Goal: Task Accomplishment & Management: Manage account settings

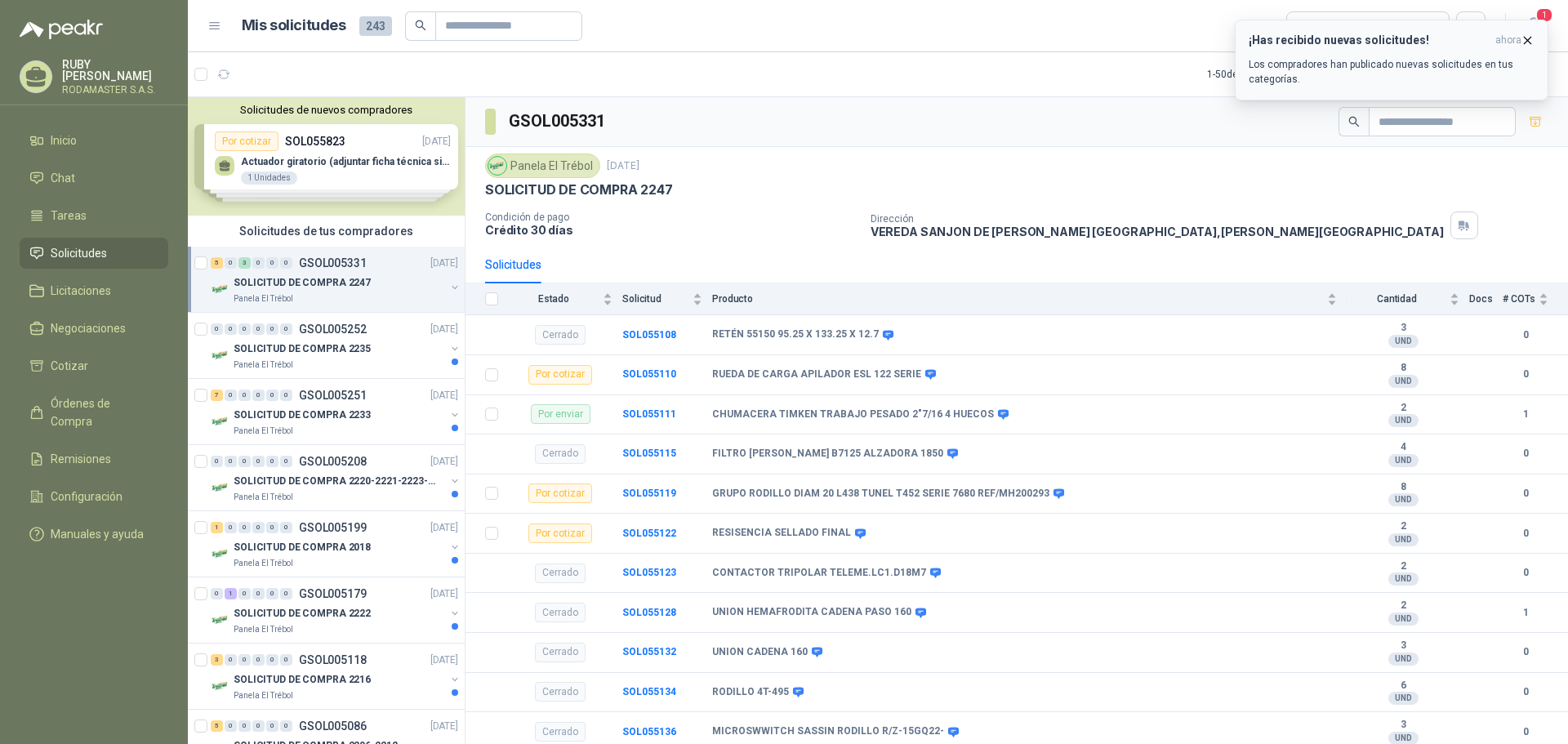
click at [1282, 58] on p "Los compradores han publicado nuevas solicitudes en tus categorías." at bounding box center [1391, 72] width 286 height 30
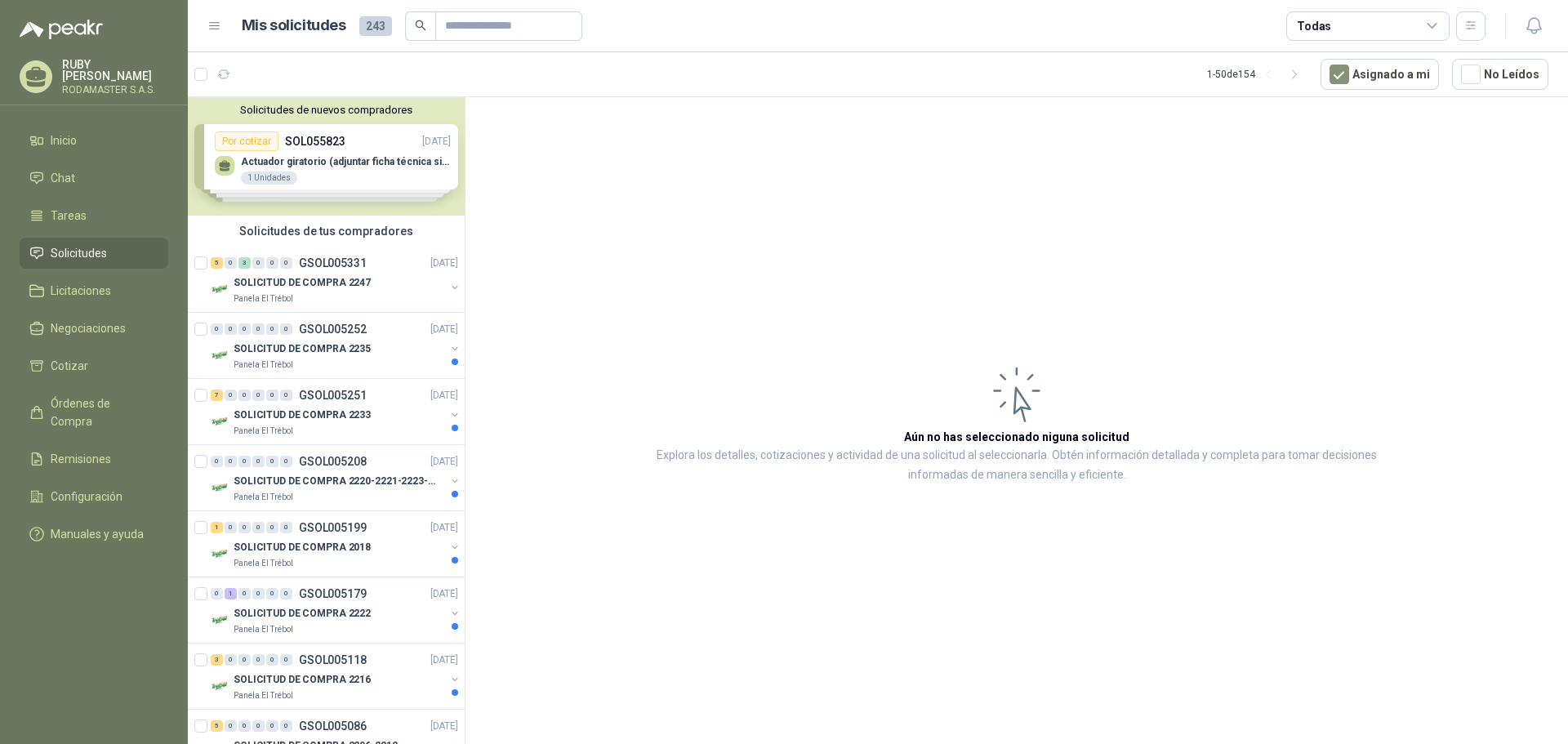
click at [271, 168] on div "Solicitudes de nuevos compradores Por cotizar SOL055823 [DATE] Actuador girator…" at bounding box center [326, 157] width 277 height 118
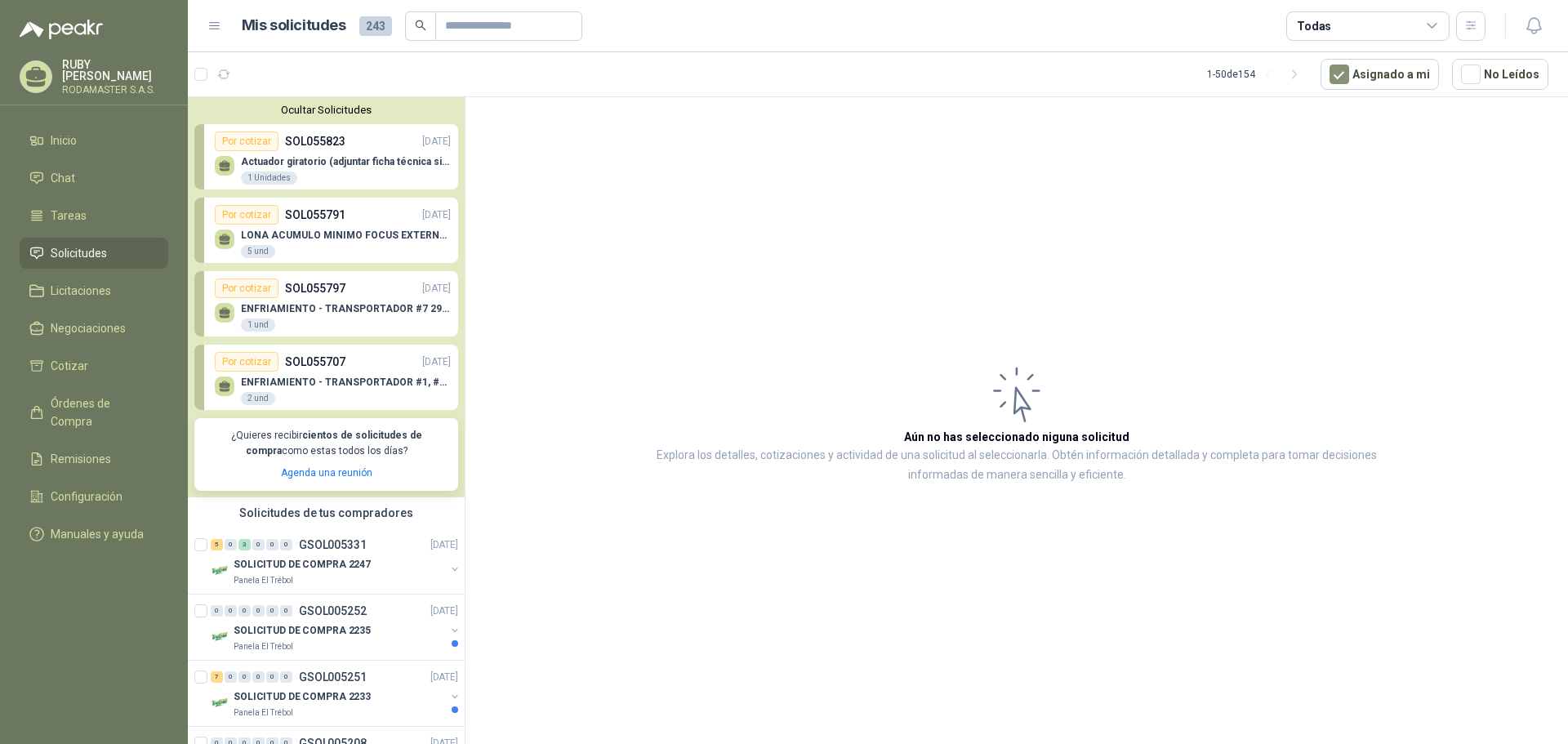
click at [282, 165] on p "Actuador giratorio (adjuntar ficha técnica si es diferente a festo)" at bounding box center [345, 161] width 210 height 11
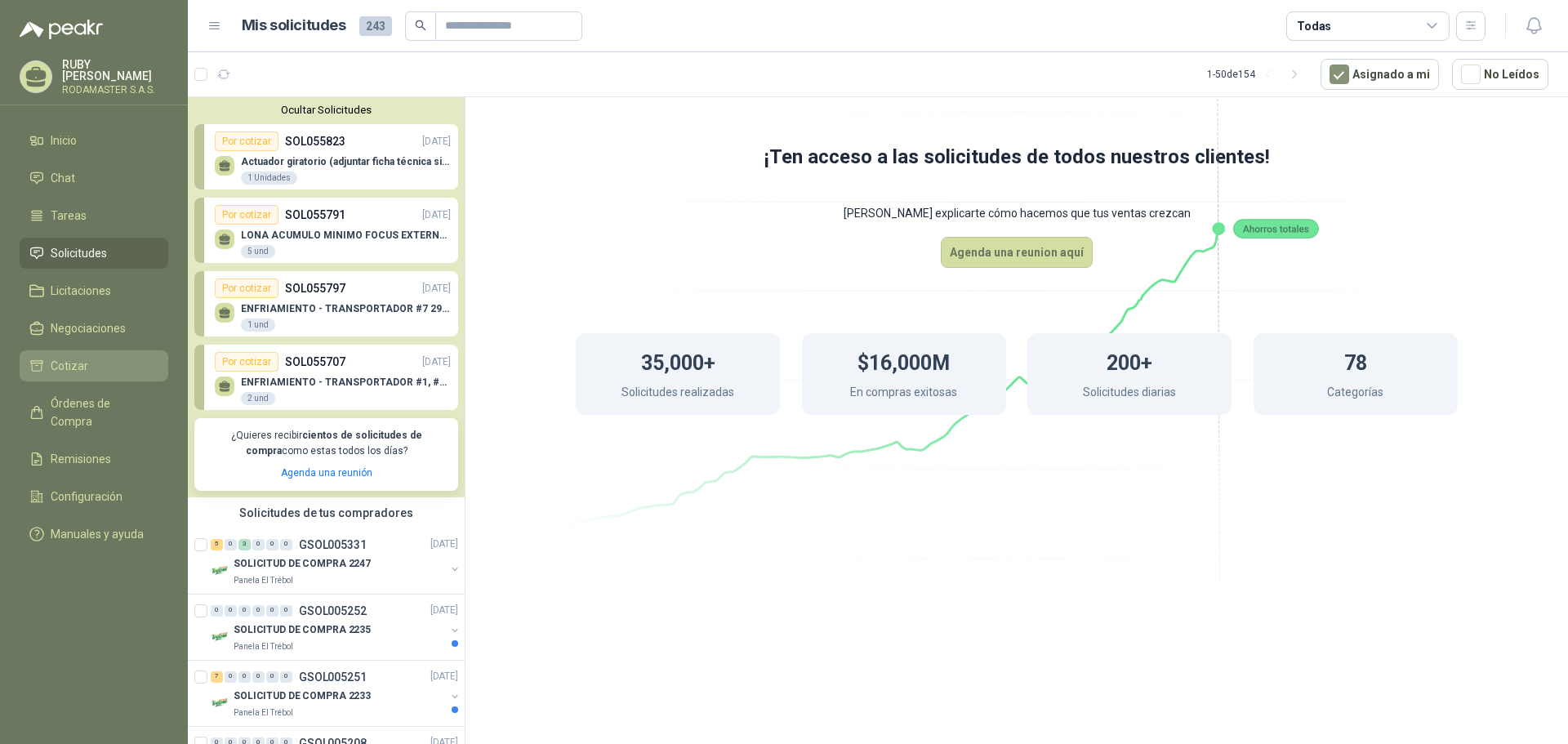
click at [109, 360] on li "Cotizar" at bounding box center [94, 365] width 129 height 18
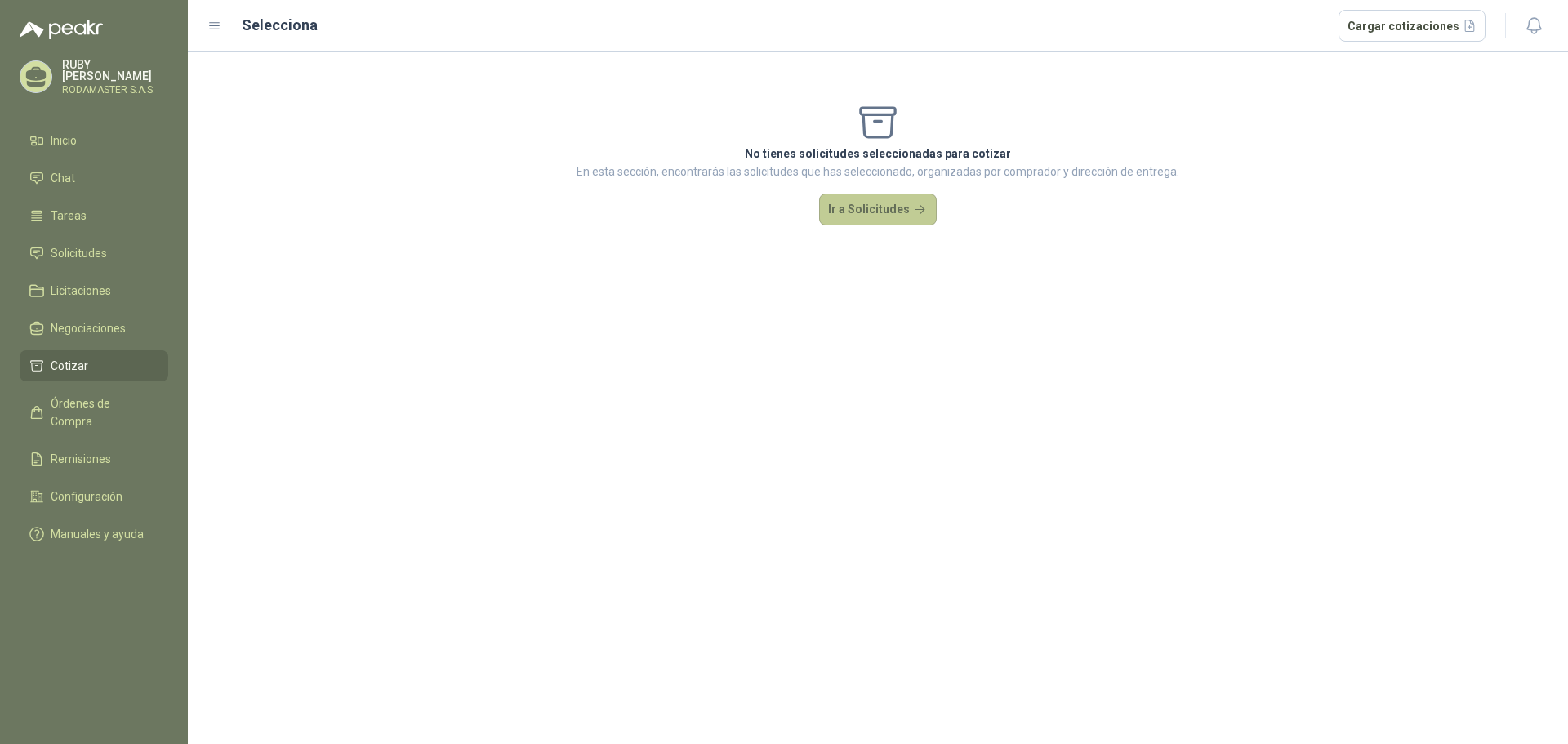
click at [893, 210] on button "Ir a Solicitudes" at bounding box center [878, 210] width 117 height 33
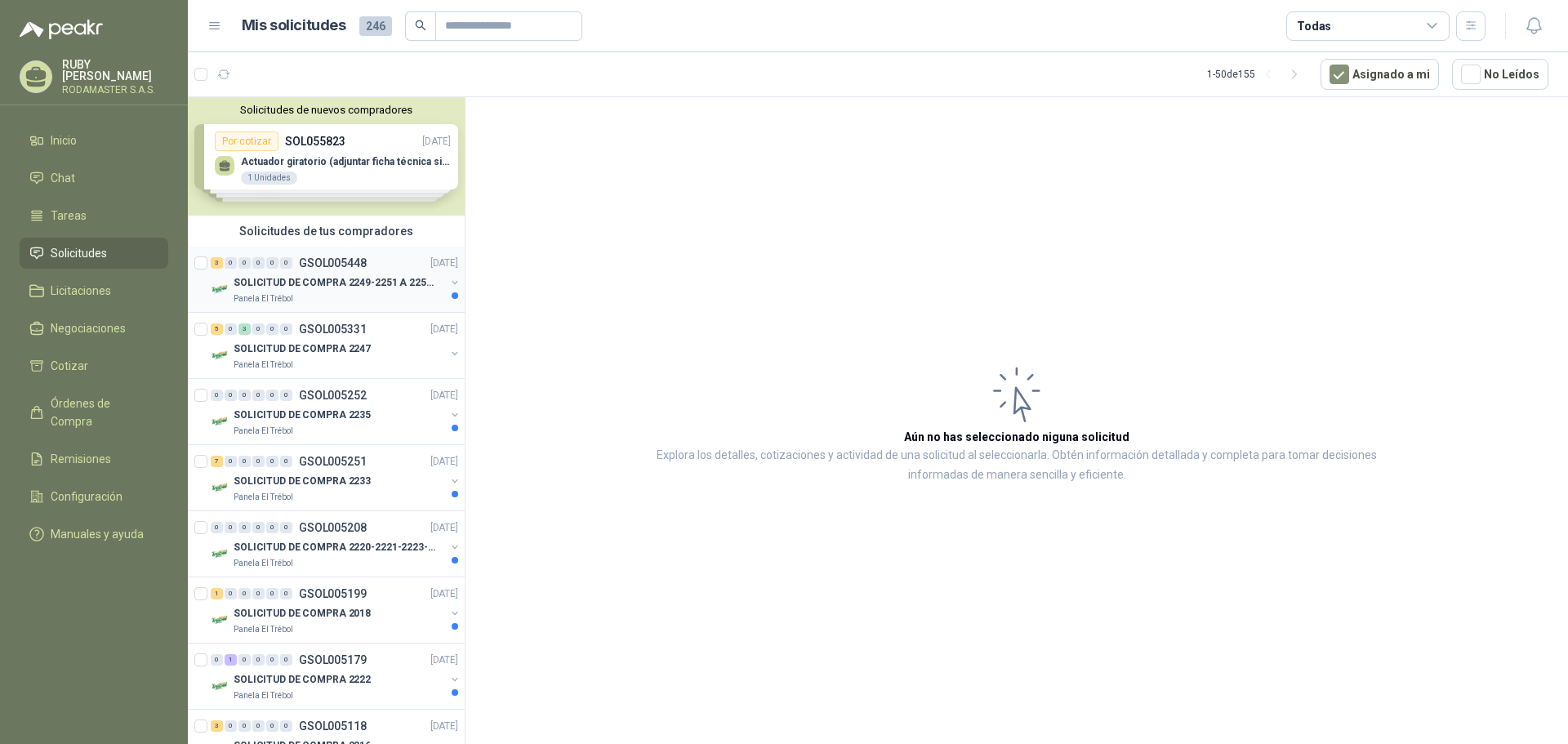
click at [345, 289] on p "SOLICITUD DE COMPRA 2249-2251 A 2256-2258 Y 2262" at bounding box center [335, 283] width 204 height 16
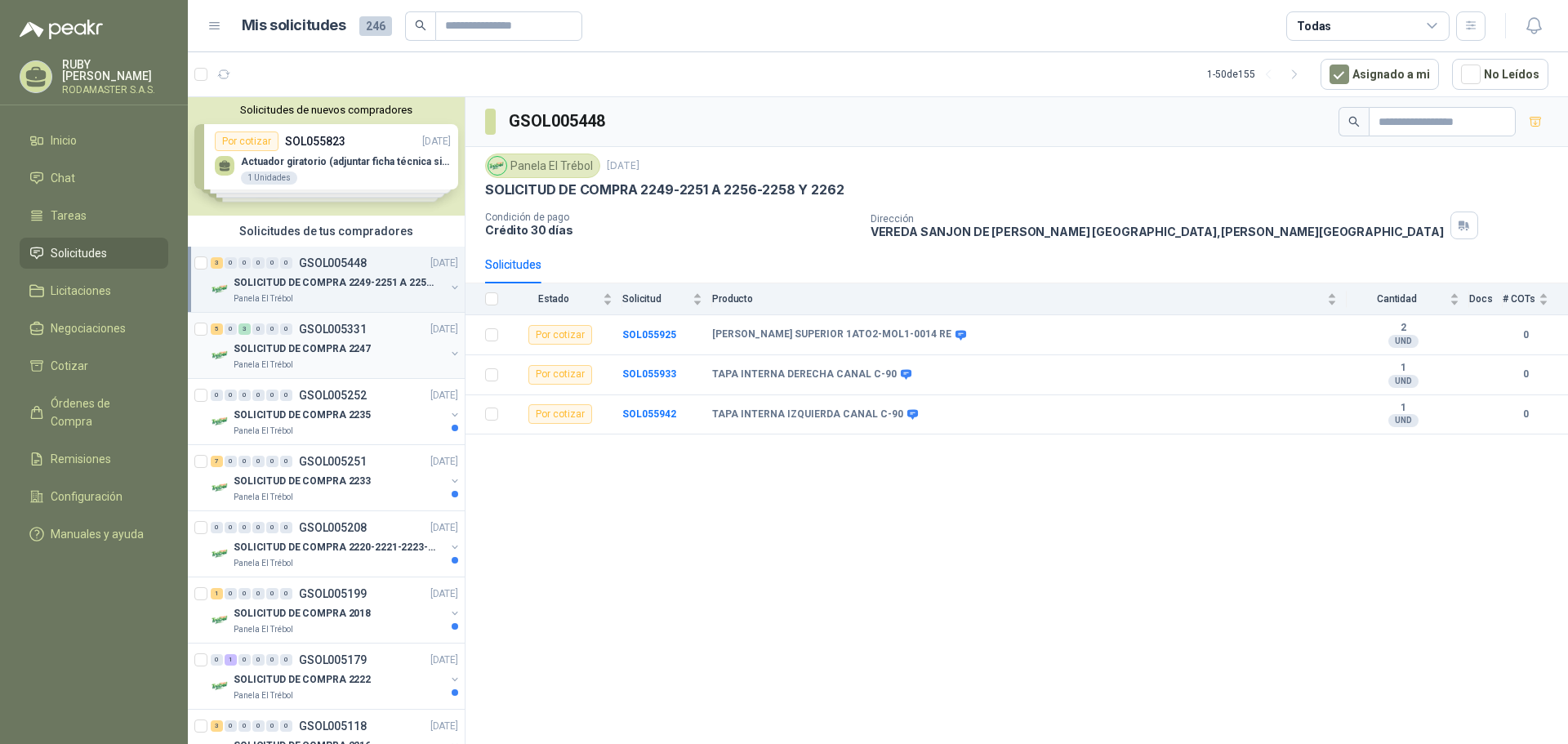
click at [322, 336] on div "5 0 3 0 0 0 GSOL005331 [DATE]" at bounding box center [336, 329] width 251 height 20
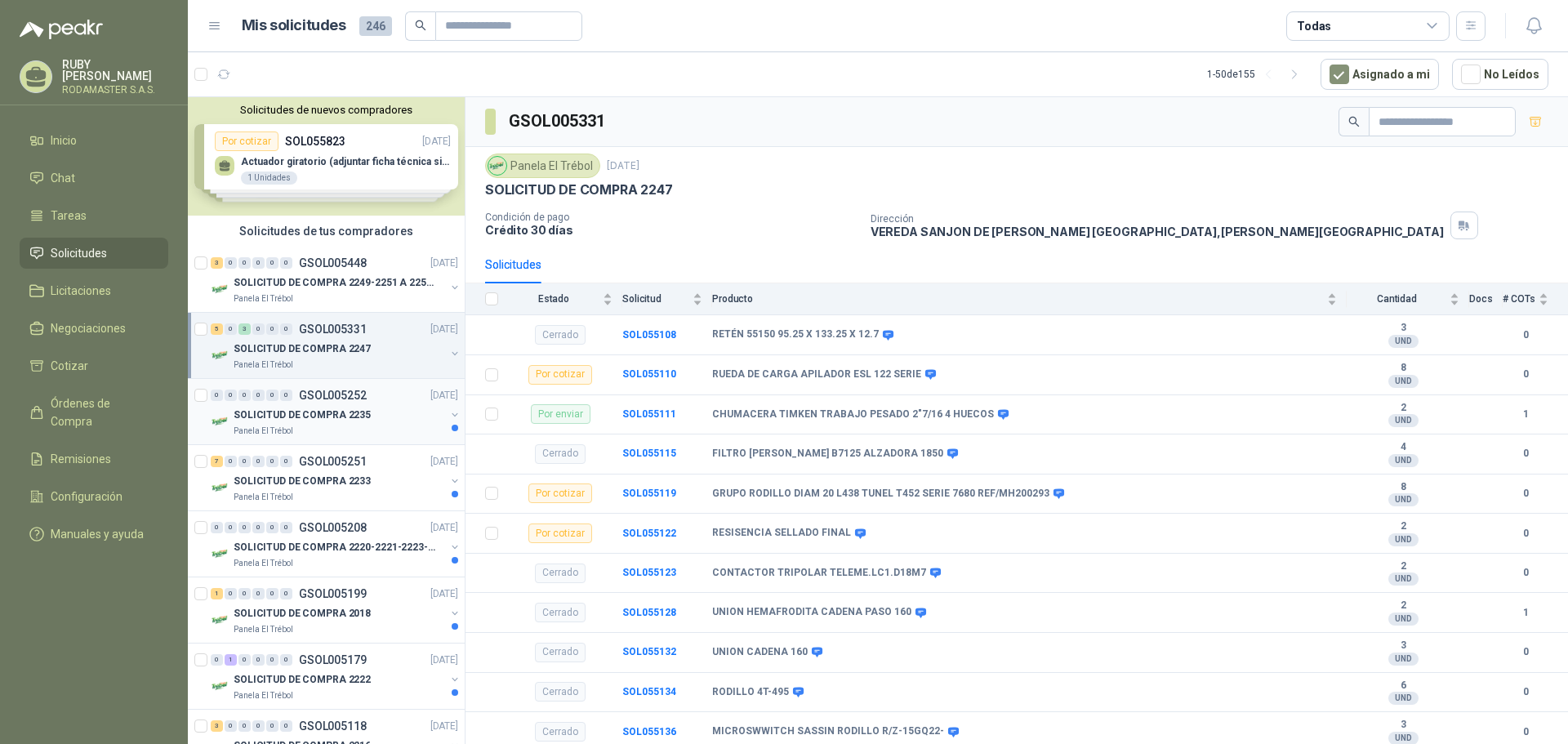
click at [317, 390] on p "GSOL005252" at bounding box center [333, 395] width 68 height 11
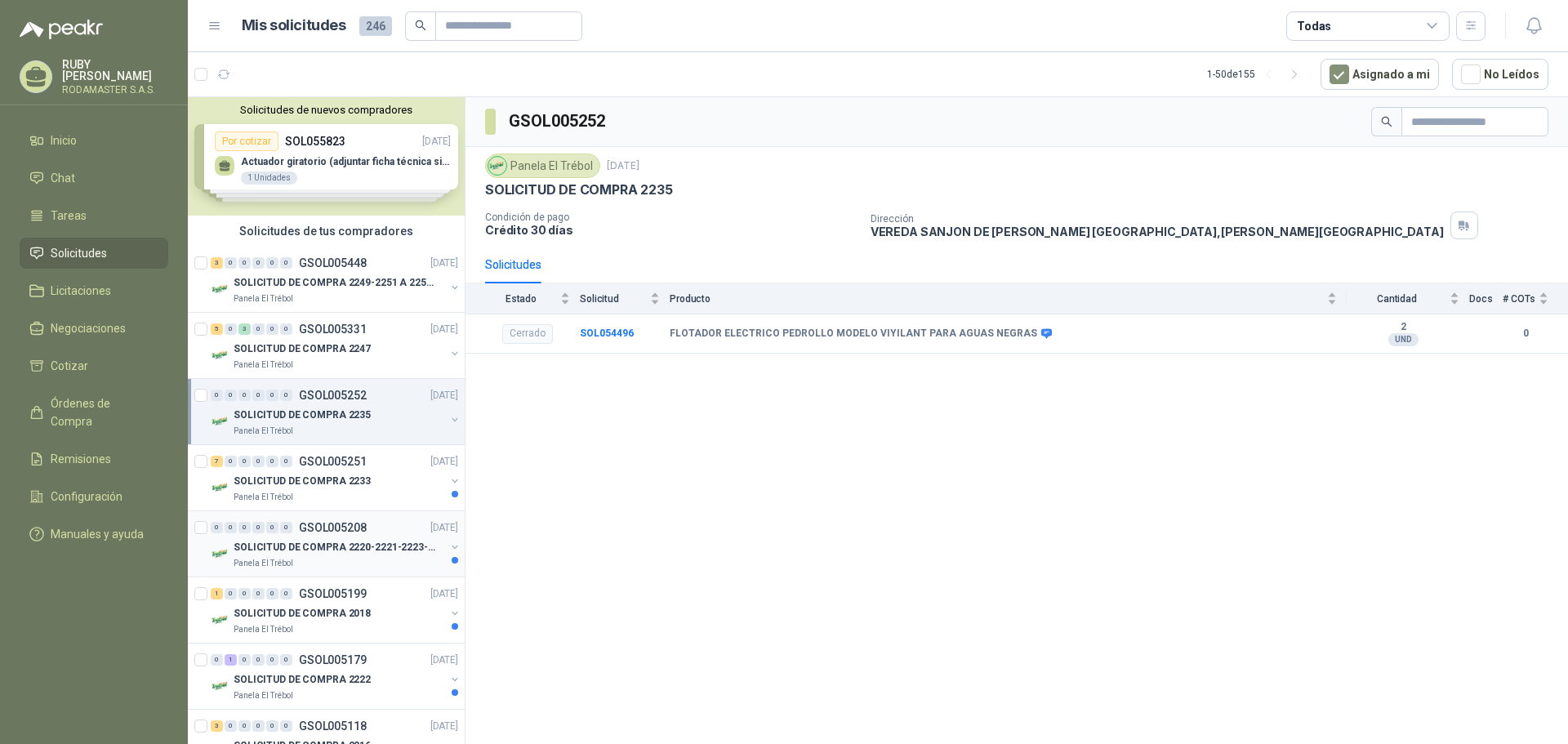
click at [298, 553] on p "SOLICITUD DE COMPRA 2220-2221-2223-2224" at bounding box center [335, 547] width 204 height 16
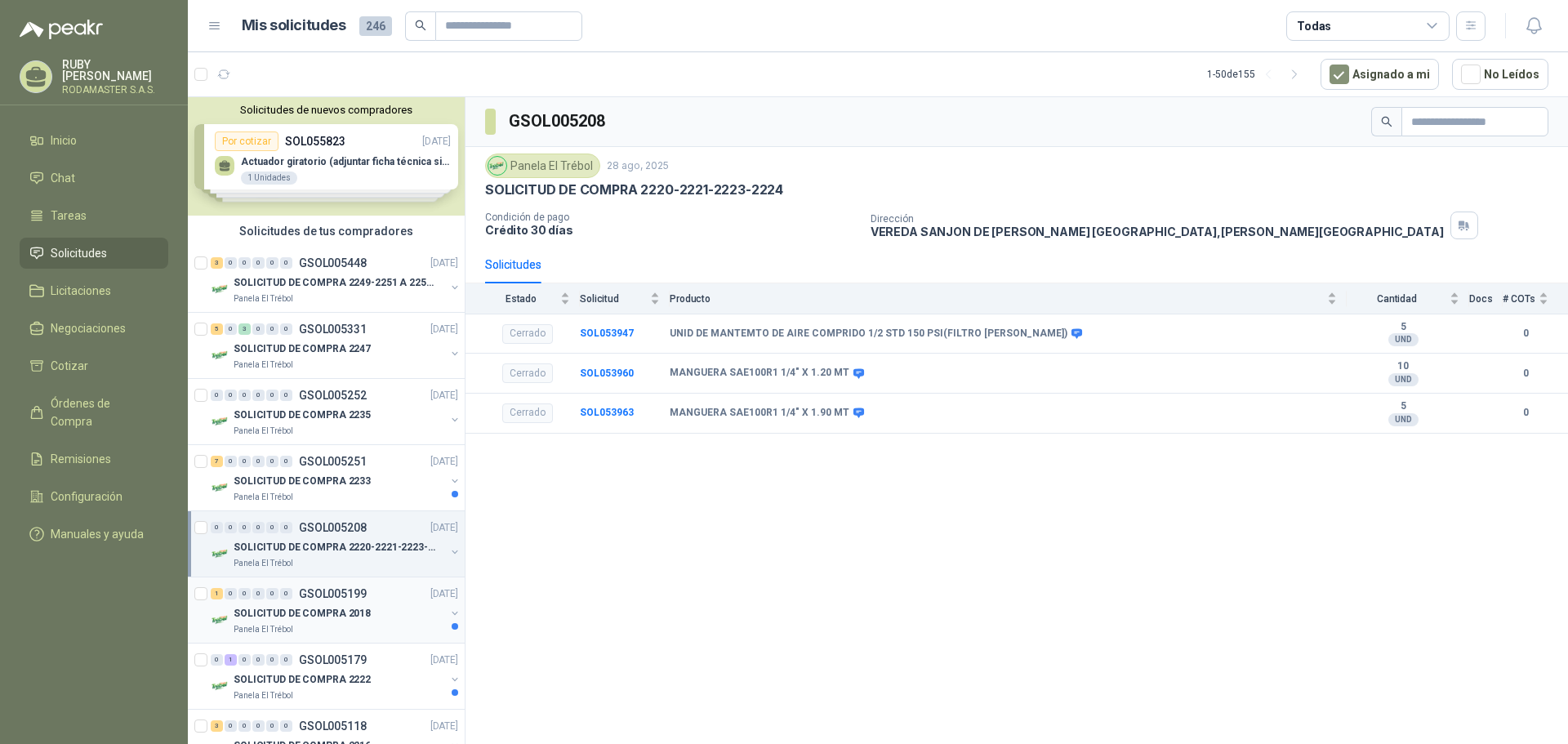
click at [316, 599] on p "GSOL005199" at bounding box center [333, 593] width 68 height 11
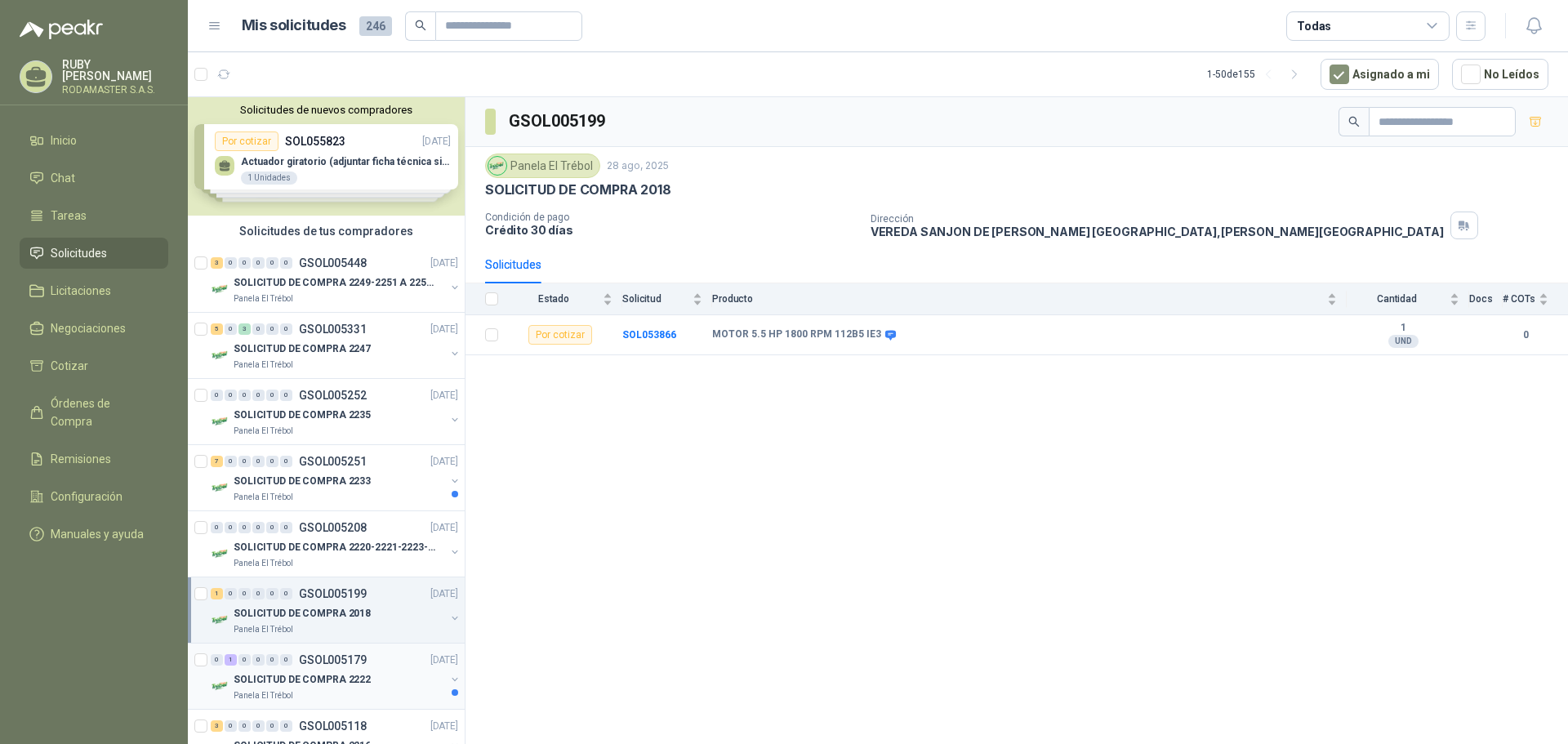
click at [298, 664] on div "0 1 0 0 0 0 GSOL005179" at bounding box center [288, 660] width 156 height 11
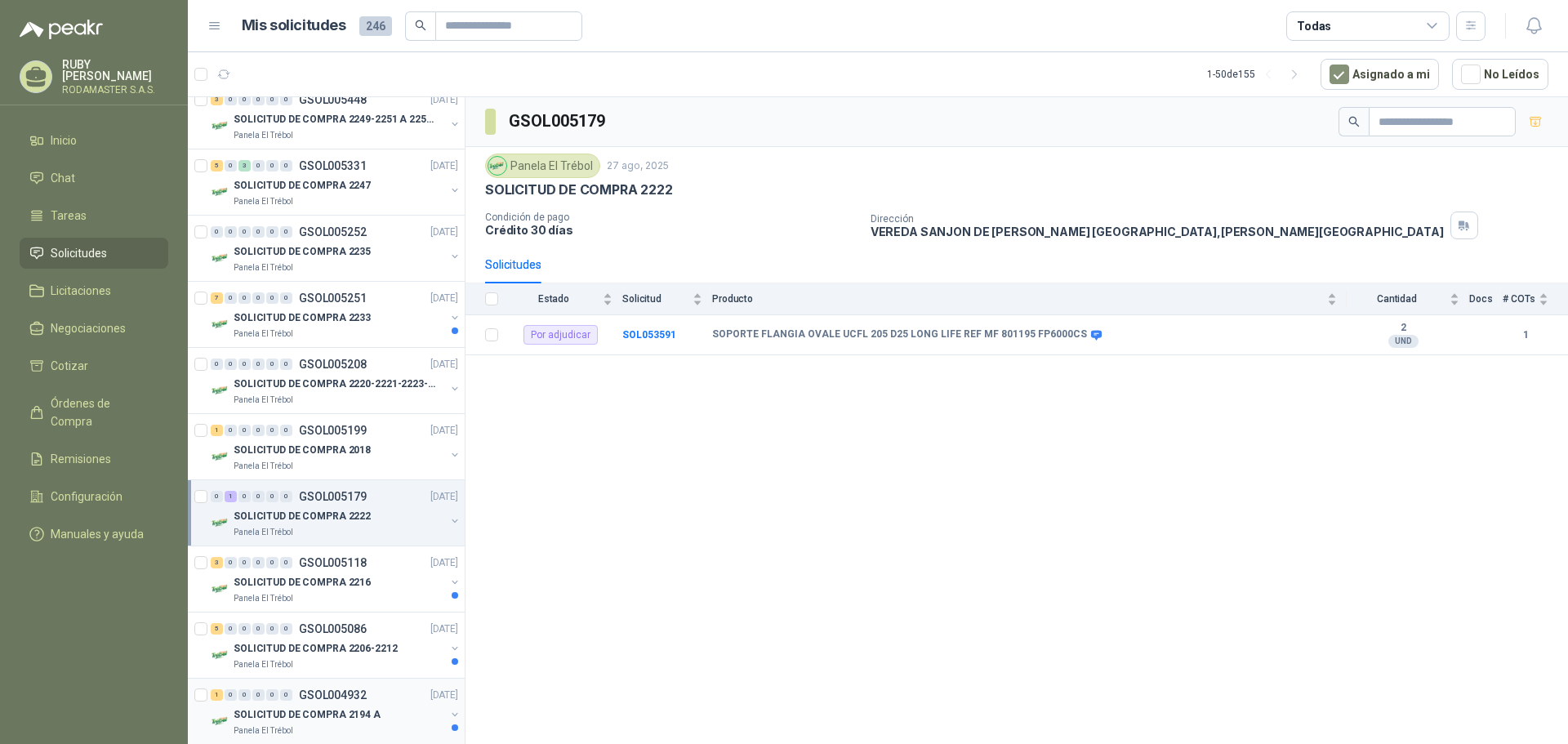
scroll to position [245, 0]
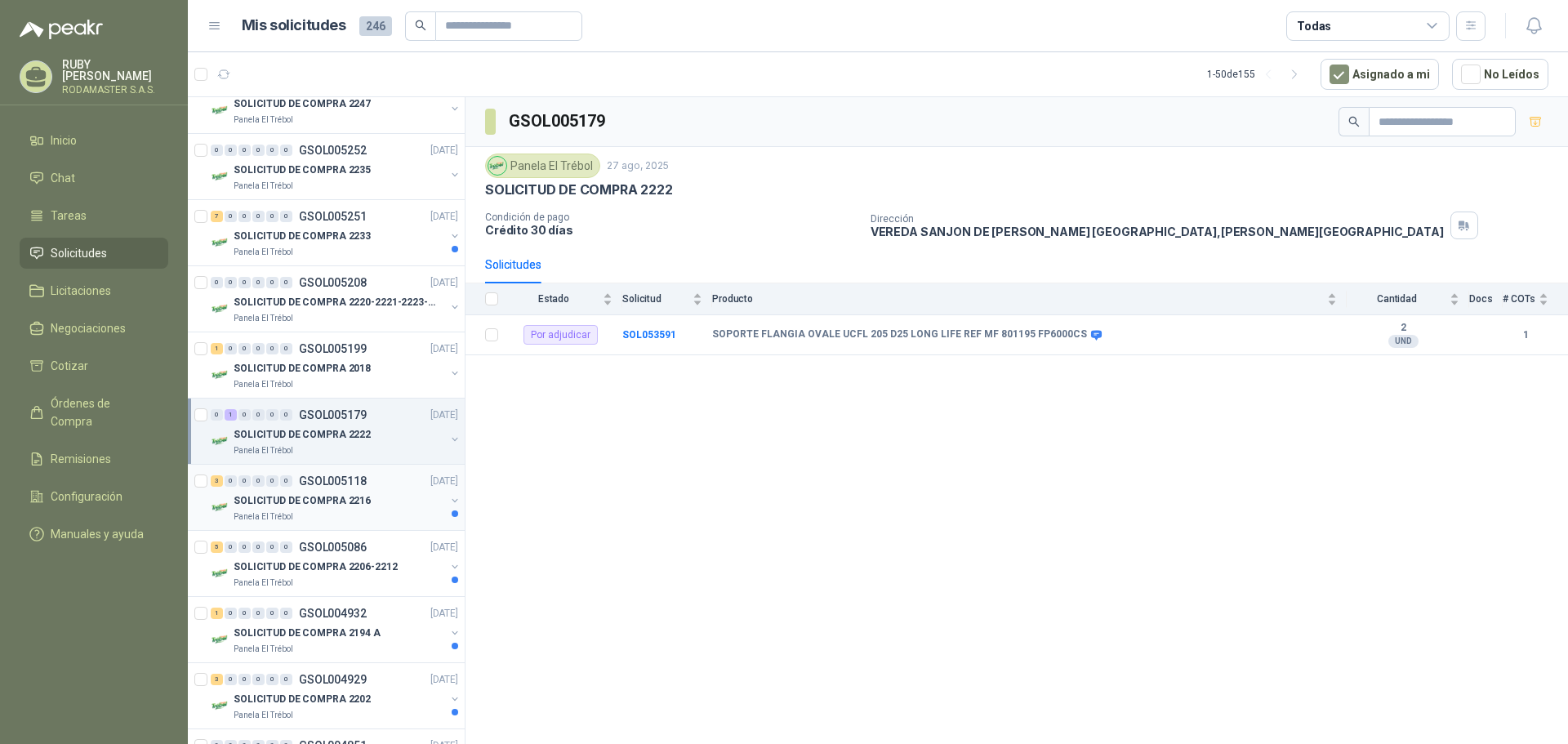
click at [338, 501] on p "SOLICITUD DE COMPRA 2216" at bounding box center [302, 501] width 137 height 16
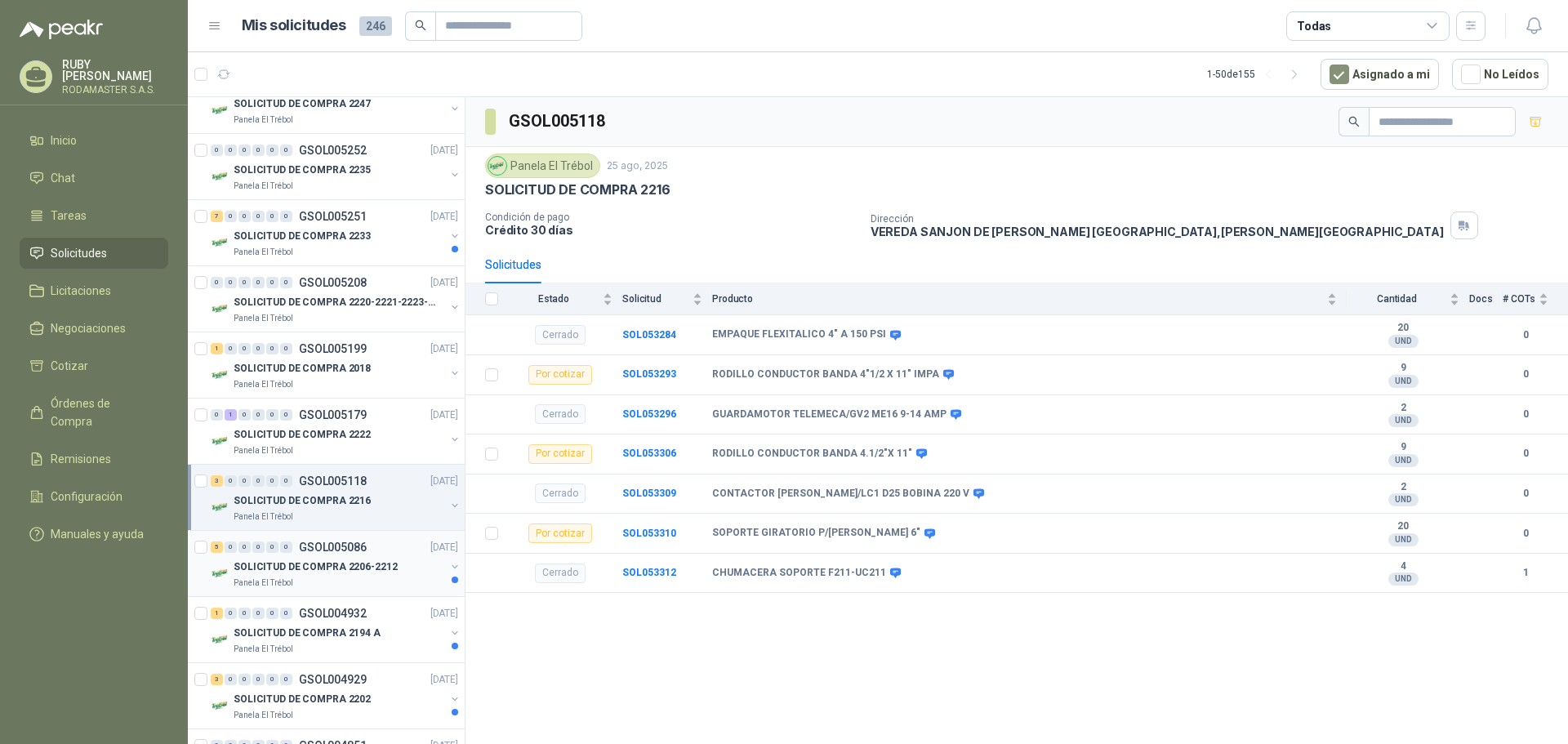
click at [323, 560] on p "SOLICITUD DE COMPRA 2206-2212" at bounding box center [315, 567] width 164 height 16
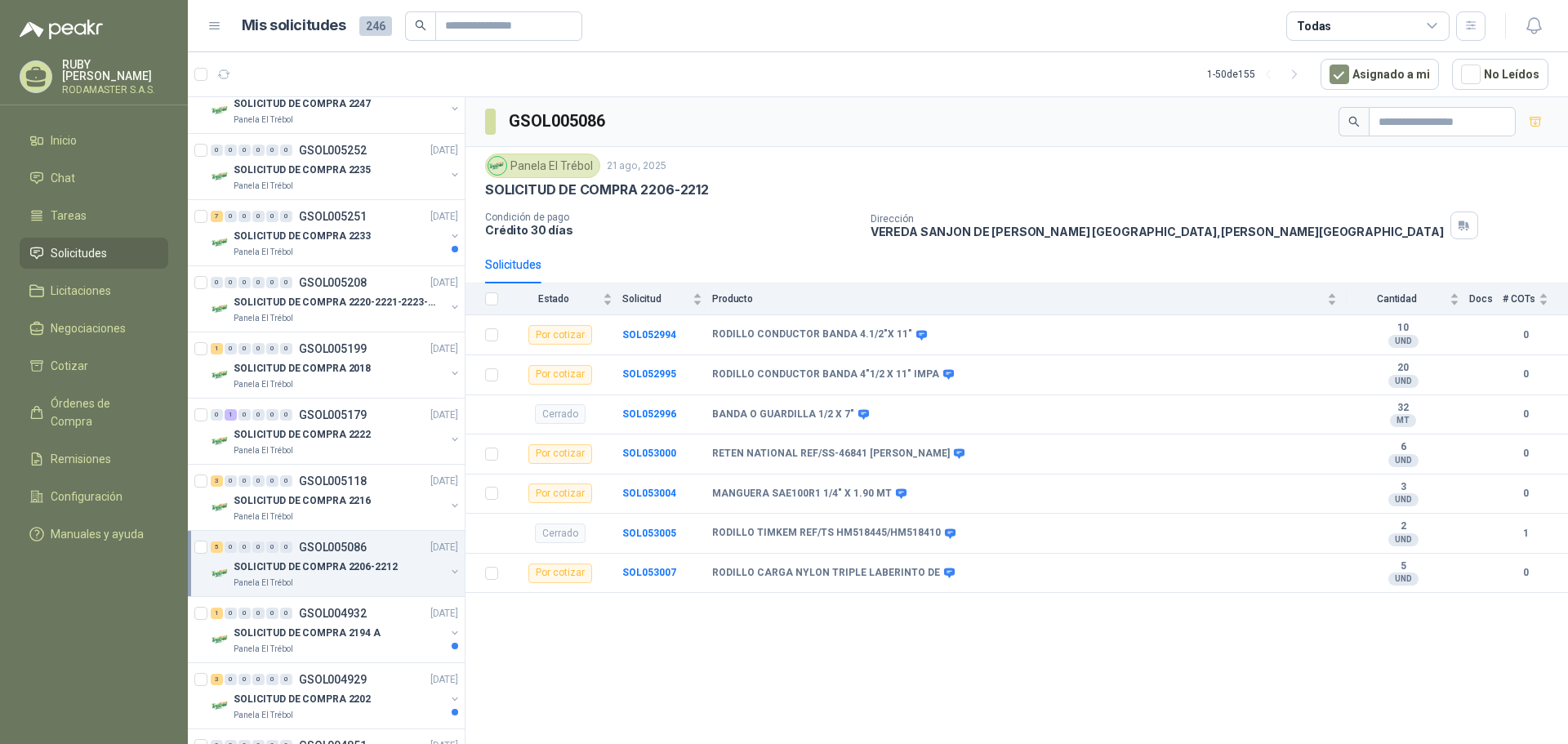
click at [318, 596] on div "5 0 0 0 0 0 GSOL005086 [DATE] SOLICITUD DE COMPRA 2206-2212 Panela El Trébol" at bounding box center [326, 564] width 277 height 66
click at [317, 633] on p "SOLICITUD DE COMPRA 2194 A" at bounding box center [306, 633] width 147 height 16
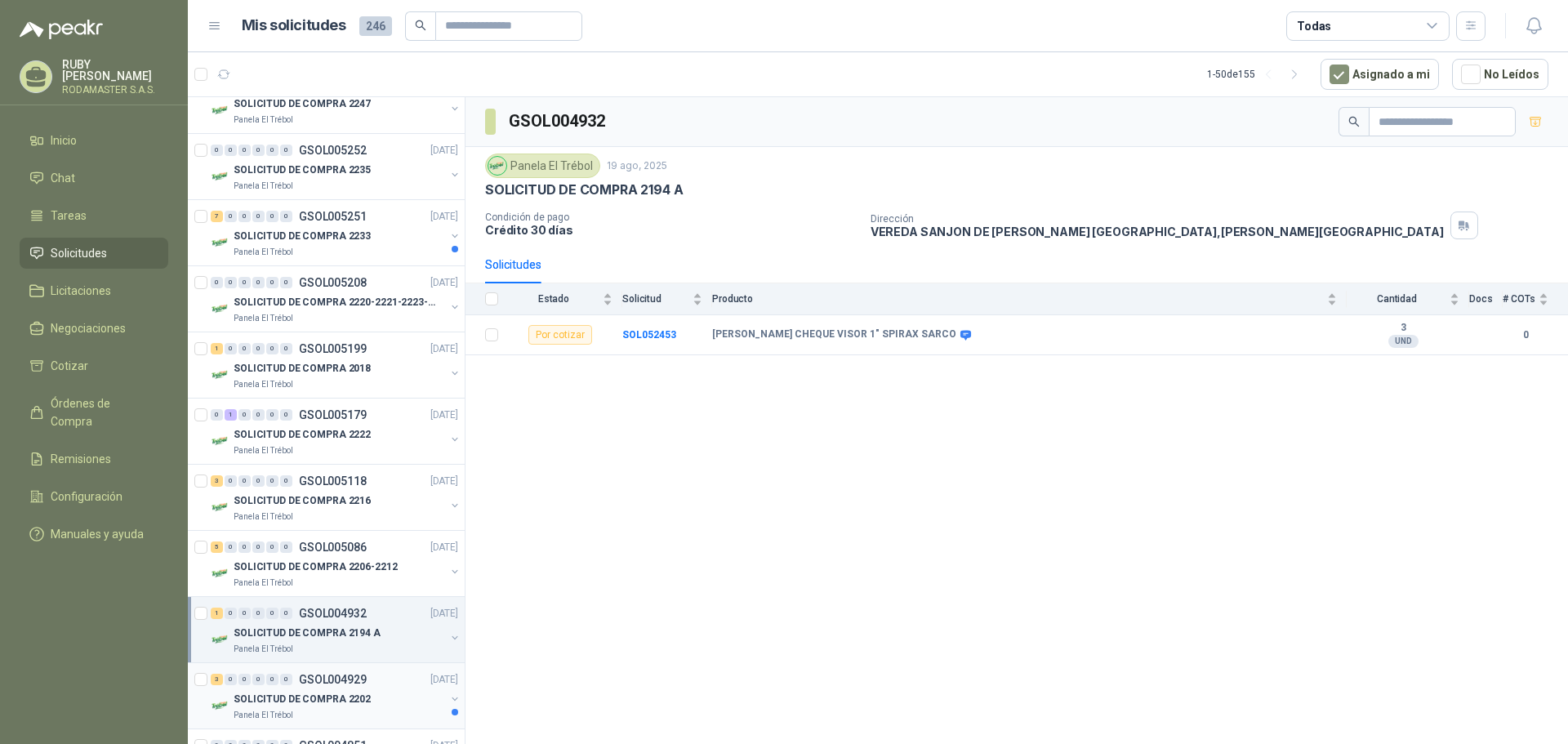
click at [304, 671] on div "3 0 0 0 0 0 GSOL004929 [DATE]" at bounding box center [336, 680] width 251 height 20
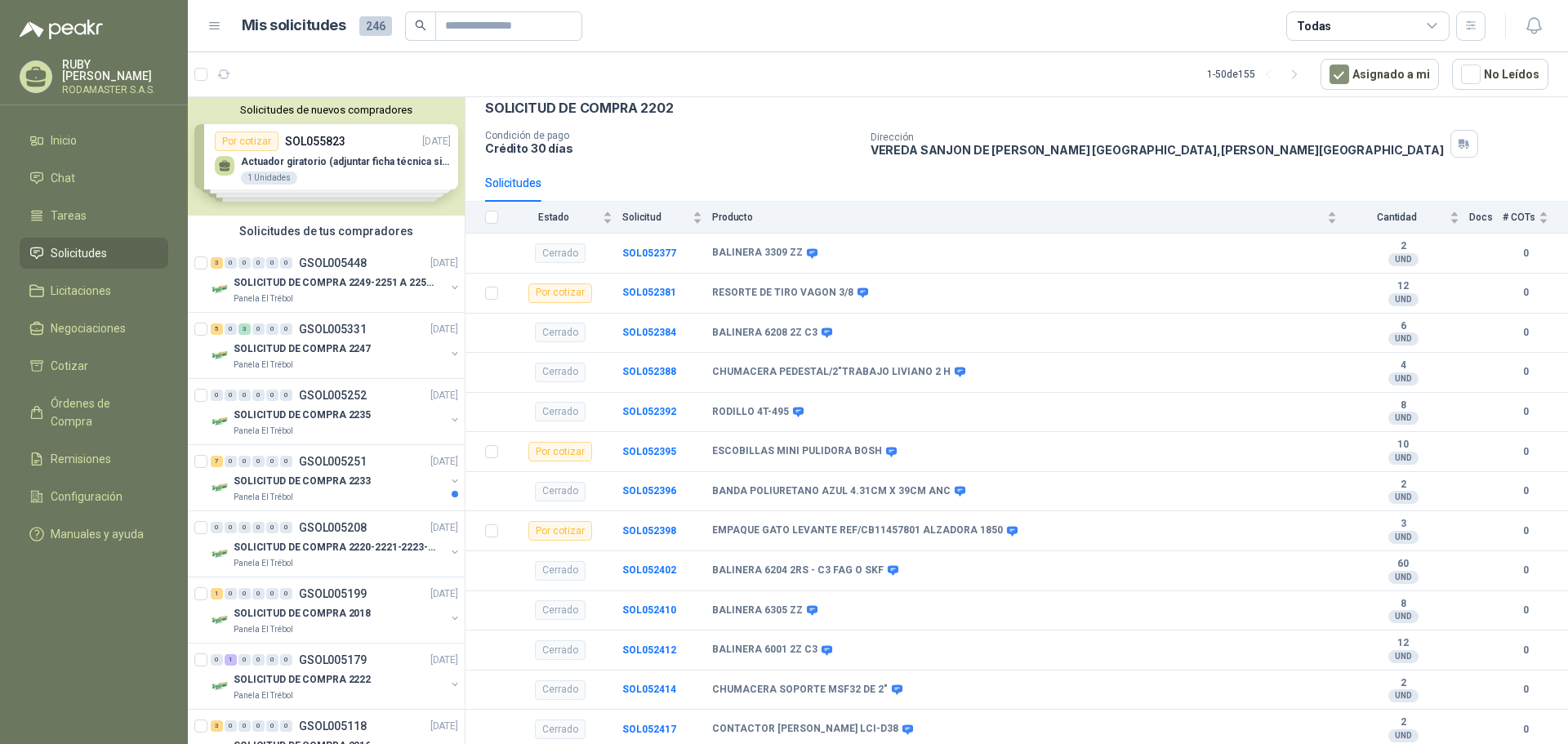
click at [106, 249] on span "Solicitudes" at bounding box center [78, 253] width 57 height 18
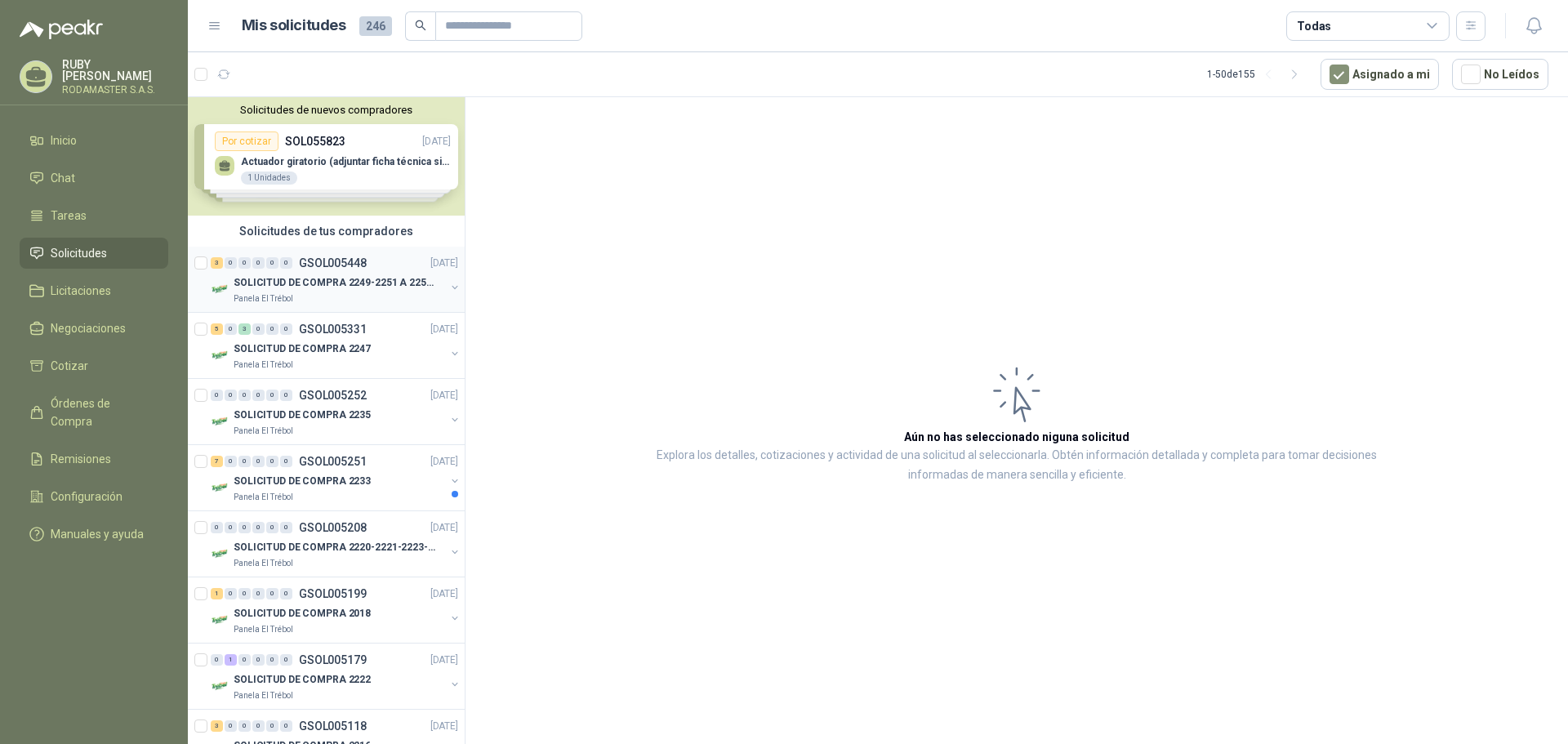
click at [249, 249] on div "3 0 0 0 0 0 GSOL005448 [DATE] SOLICITUD DE COMPRA 2249-2251 A 2256-2258 Y 2262 …" at bounding box center [326, 279] width 277 height 66
click at [289, 279] on p "SOLICITUD DE COMPRA 2249-2251 A 2256-2258 Y 2262" at bounding box center [335, 283] width 204 height 16
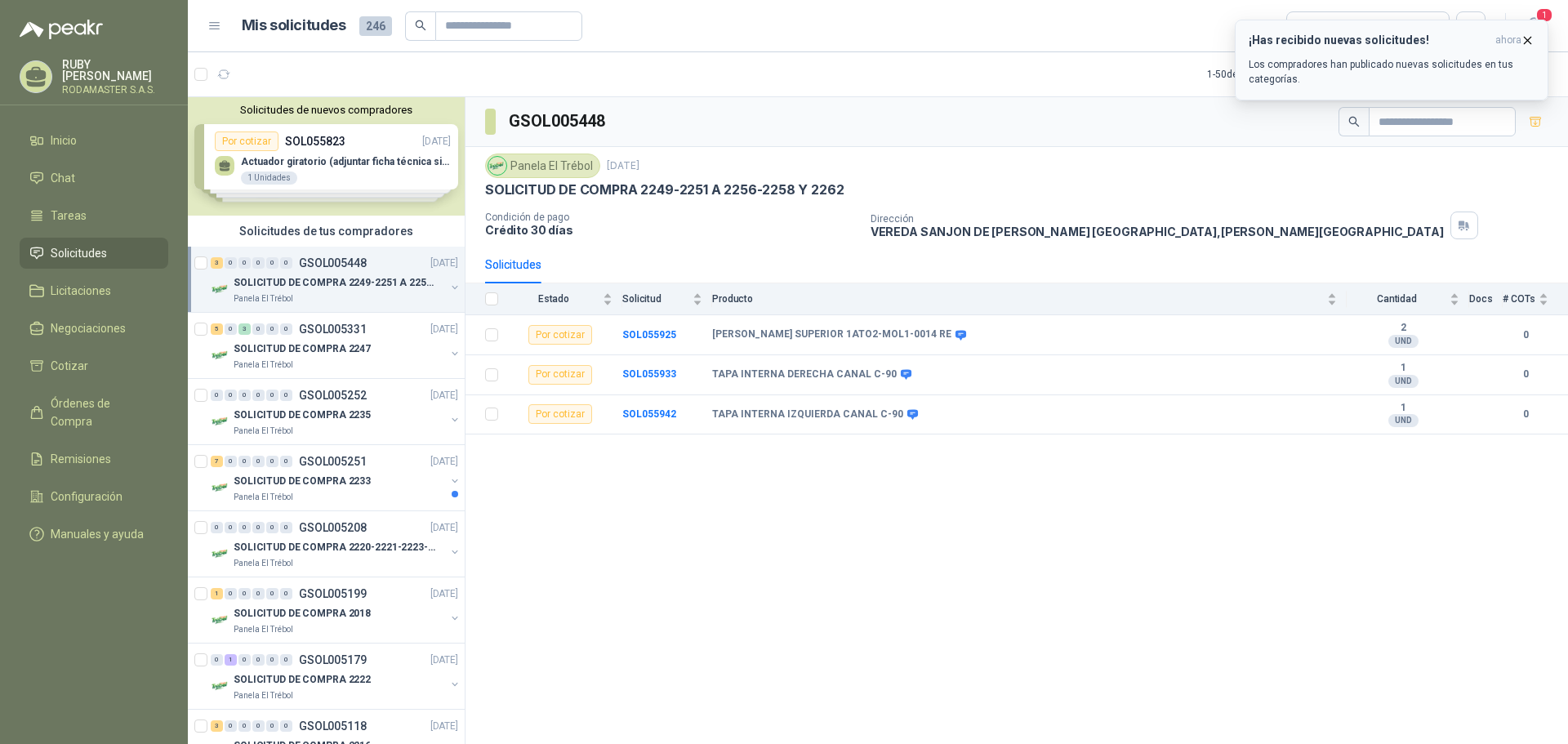
click at [1281, 44] on h3 "¡Has recibido nuevas solicitudes!" at bounding box center [1369, 40] width 240 height 14
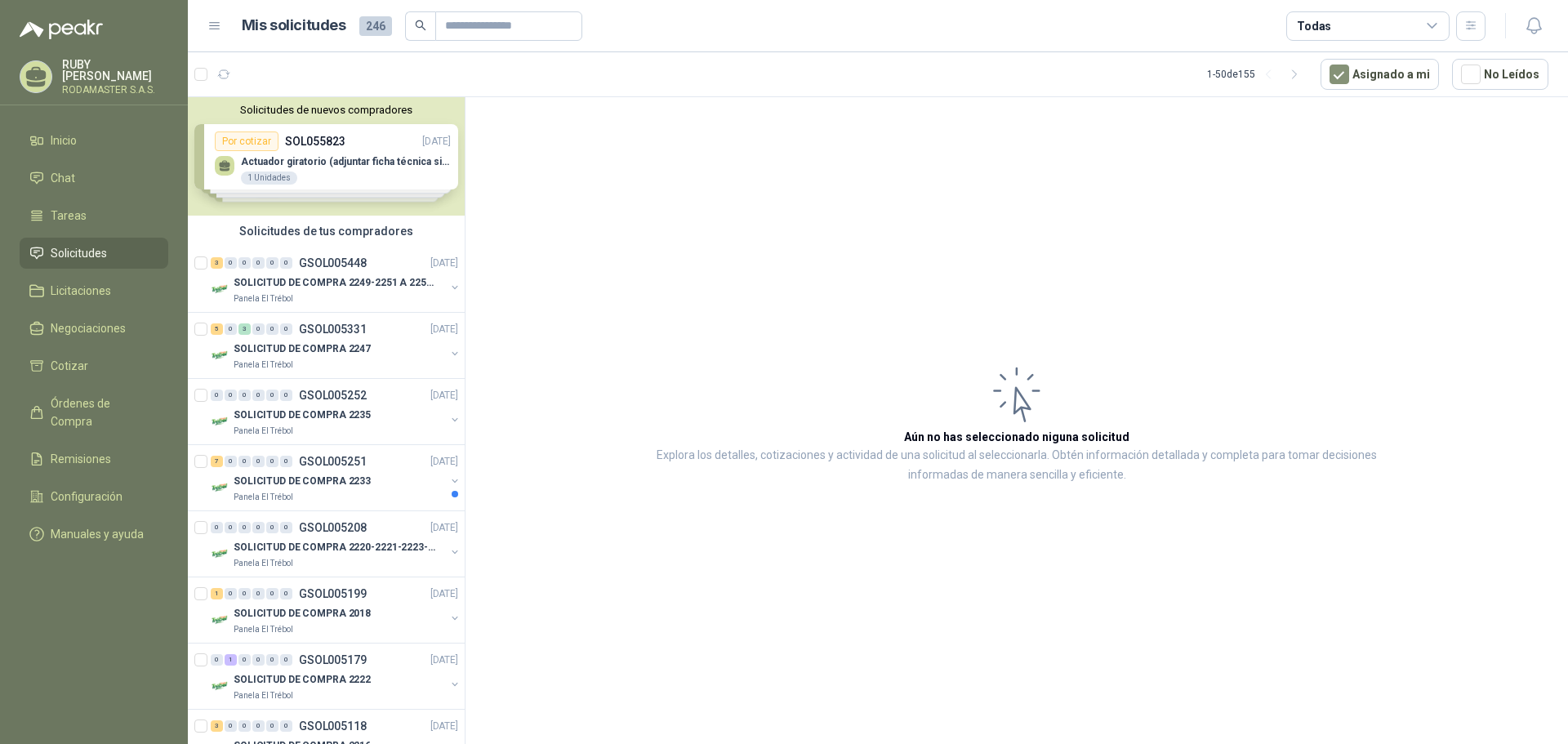
click at [100, 260] on link "Solicitudes" at bounding box center [94, 253] width 149 height 31
click at [359, 285] on p "SOLICITUD DE COMPRA 2261" at bounding box center [302, 283] width 137 height 16
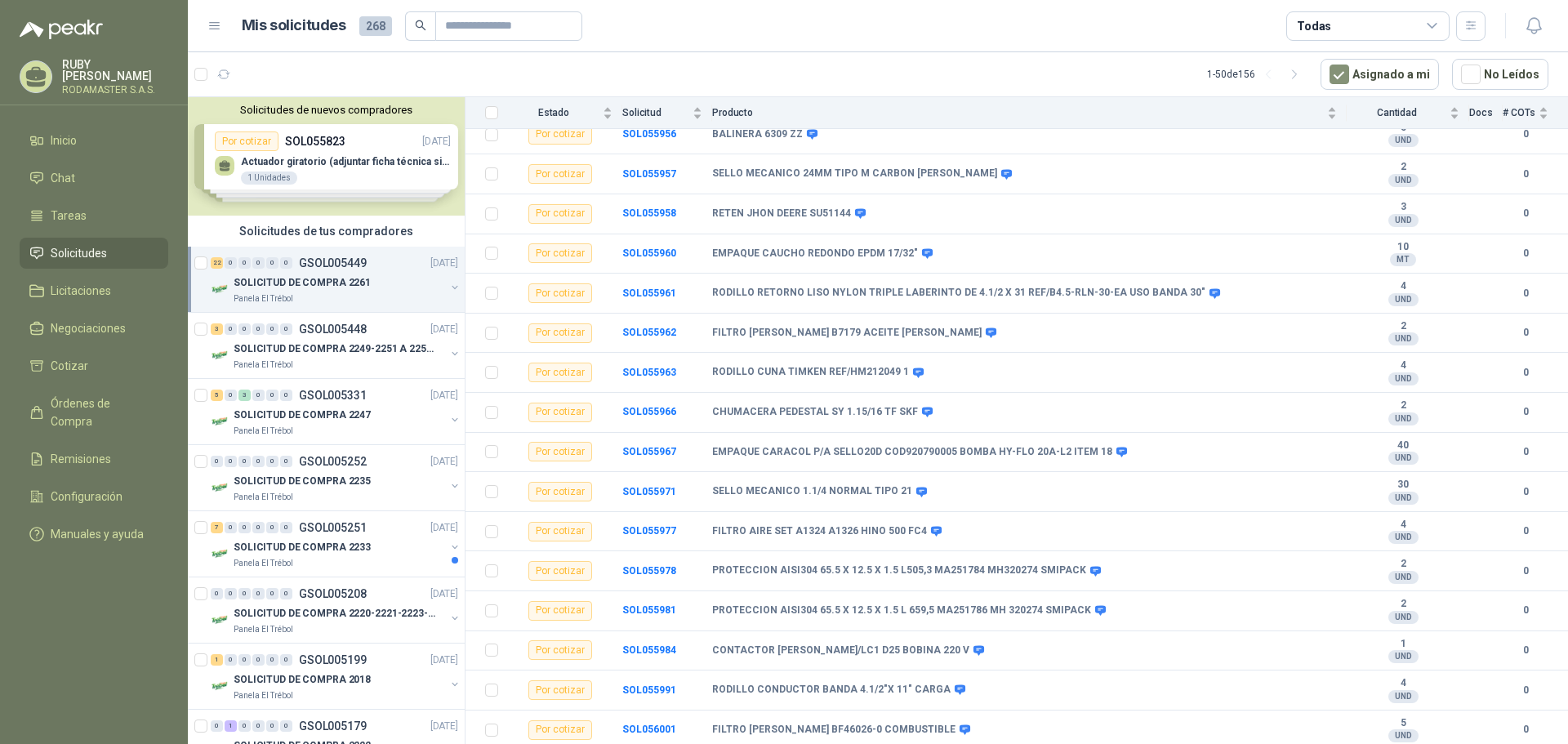
scroll to position [357, 0]
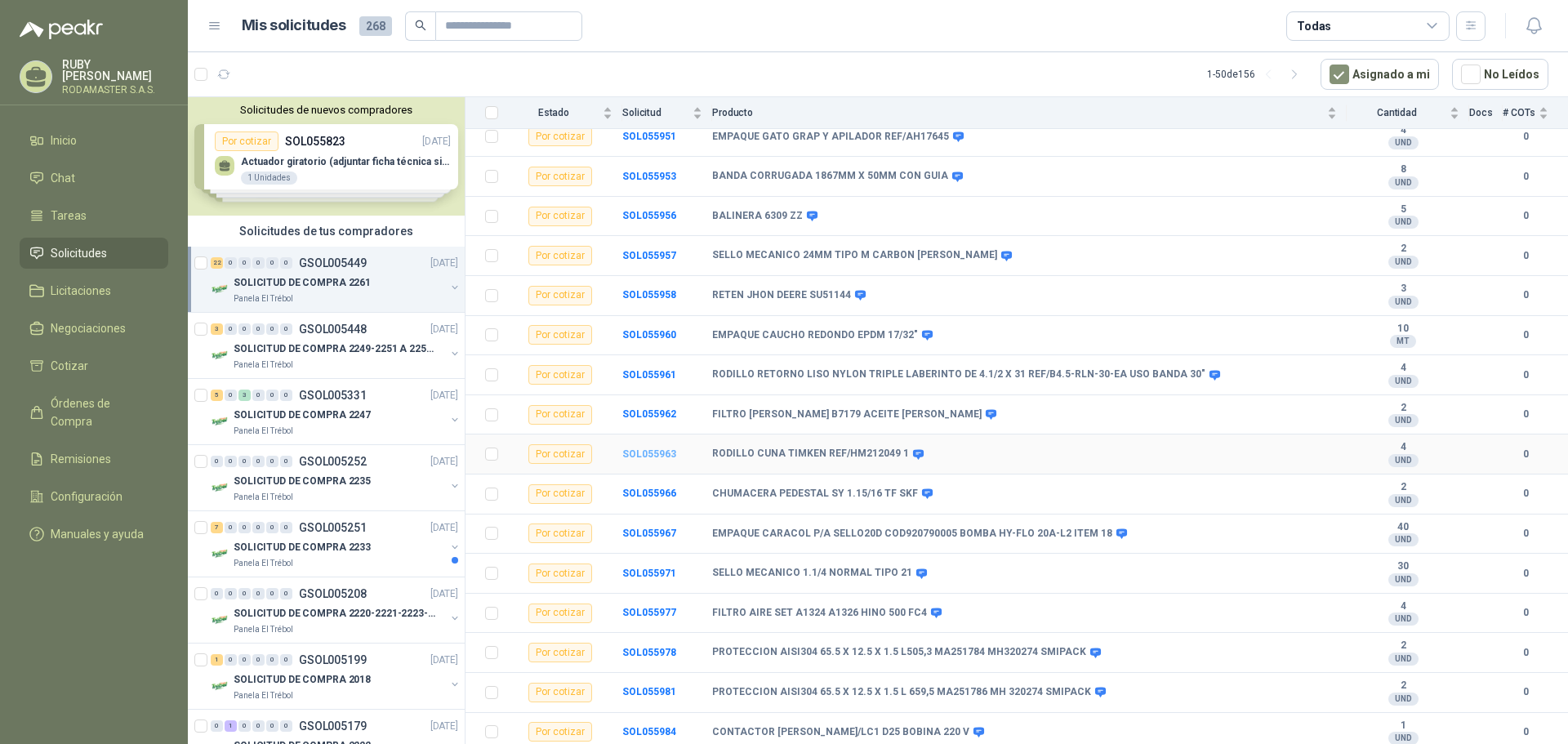
click at [628, 451] on b "SOL055963" at bounding box center [649, 453] width 54 height 11
